Goal: Task Accomplishment & Management: Complete application form

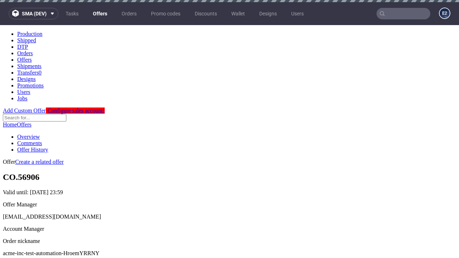
scroll to position [2, 0]
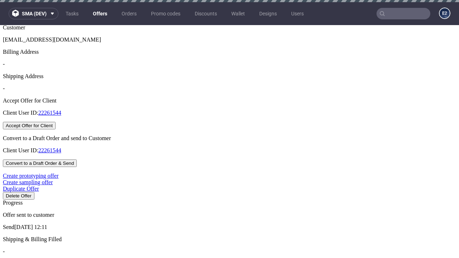
scroll to position [2, 0]
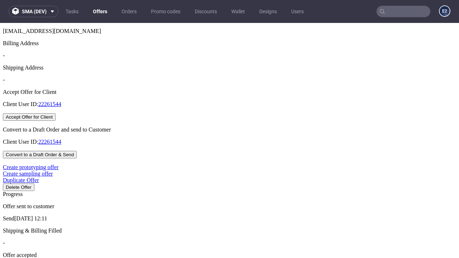
click at [56, 121] on button "Accept Offer for Client" at bounding box center [29, 117] width 53 height 8
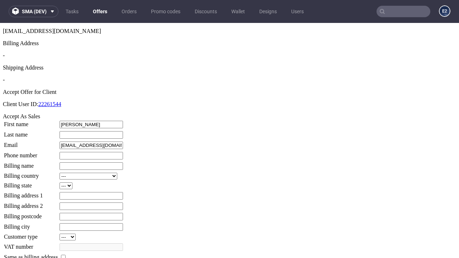
type input "[PERSON_NAME]"
type input "Lueilwitz"
type input "1509813888"
type input "Taylor93"
select select "13"
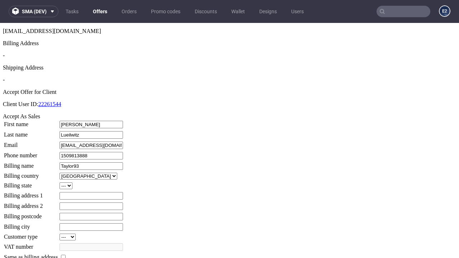
type input "Taylor93"
type input "[STREET_ADDRESS][PERSON_NAME]"
select select "132"
type input "[STREET_ADDRESS][PERSON_NAME]"
type input "OA92 5YF"
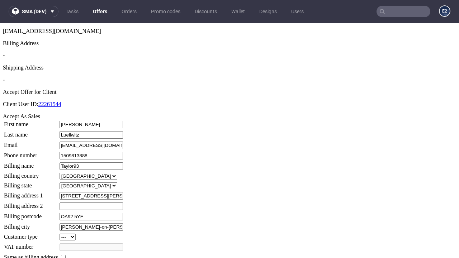
type input "[PERSON_NAME]-on-[PERSON_NAME]"
click at [66, 255] on input "checkbox" at bounding box center [63, 257] width 5 height 5
checkbox input "true"
type input "Taylor93"
select select "13"
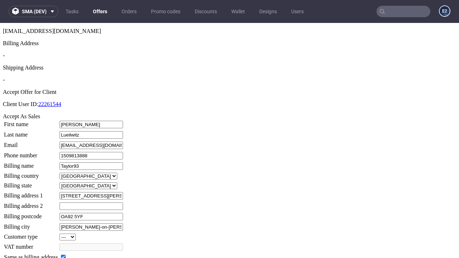
type input "[STREET_ADDRESS][PERSON_NAME]"
type input "OA92 5YF"
type input "[PERSON_NAME]-on-[PERSON_NAME]"
select select "132"
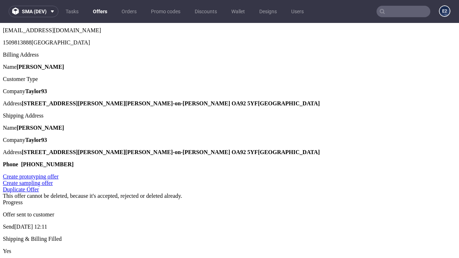
scroll to position [0, 0]
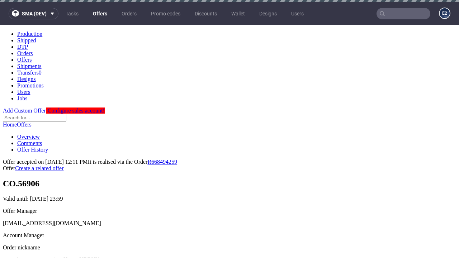
type input "[DATE]"
select select "12214305"
type input "In progress..."
